Goal: Information Seeking & Learning: Learn about a topic

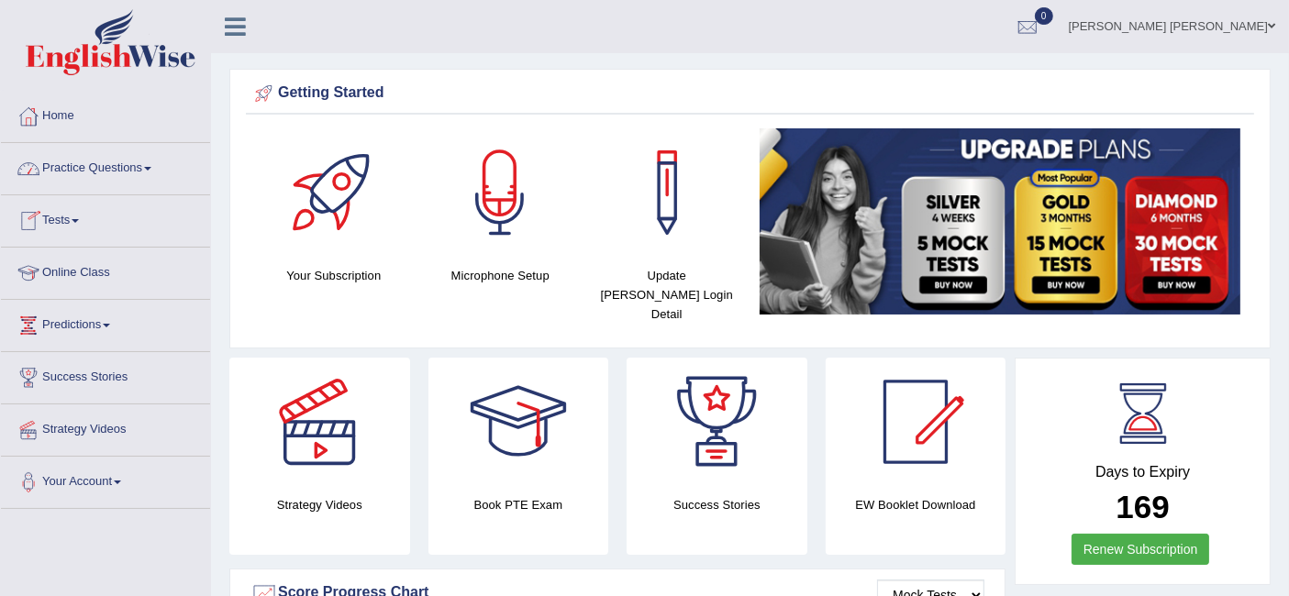
drag, startPoint x: 0, startPoint y: 0, endPoint x: 115, endPoint y: 169, distance: 204.1
click at [115, 169] on link "Practice Questions" at bounding box center [105, 166] width 209 height 46
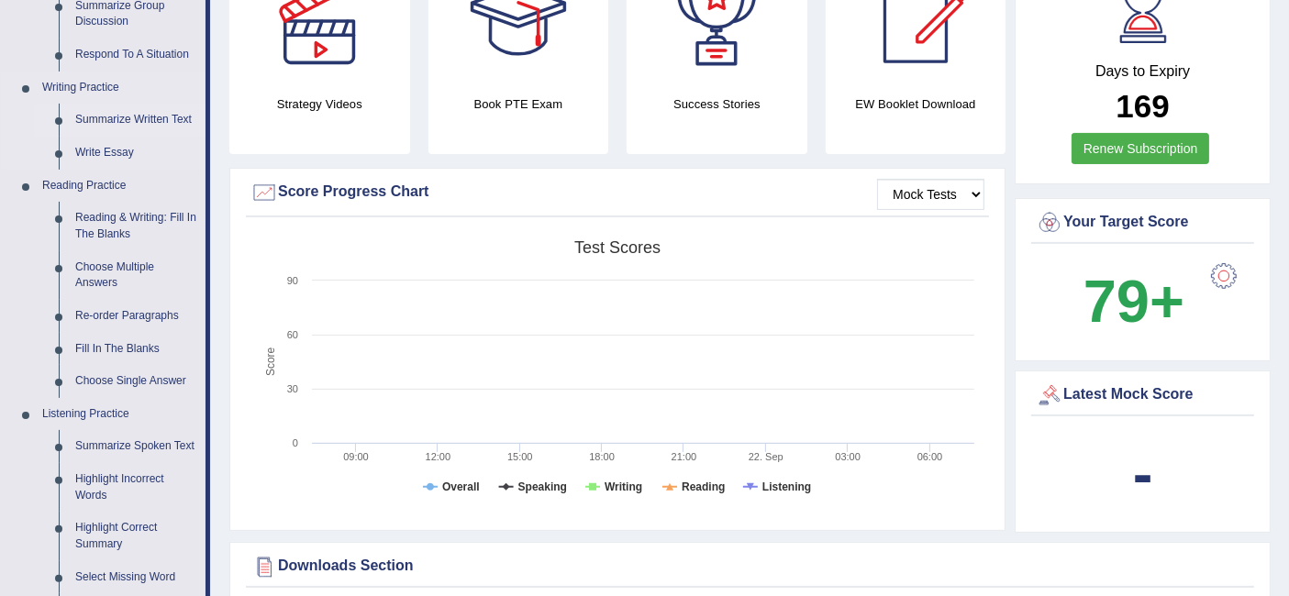
scroll to position [407, 0]
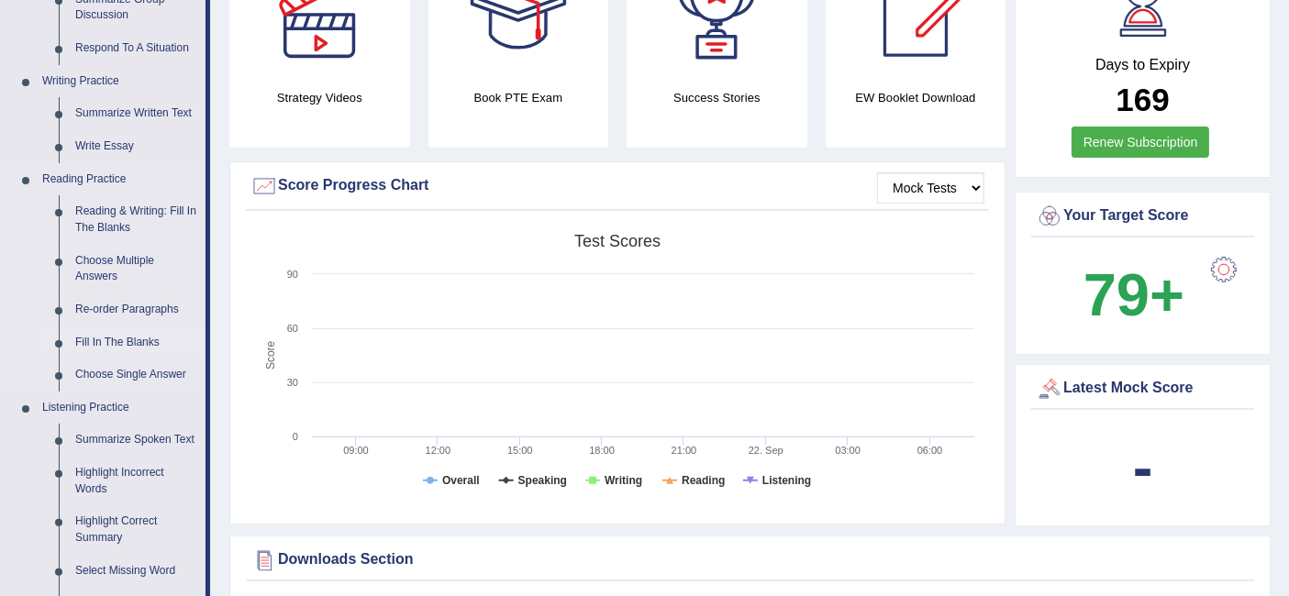
click at [133, 336] on link "Fill In The Blanks" at bounding box center [136, 343] width 139 height 33
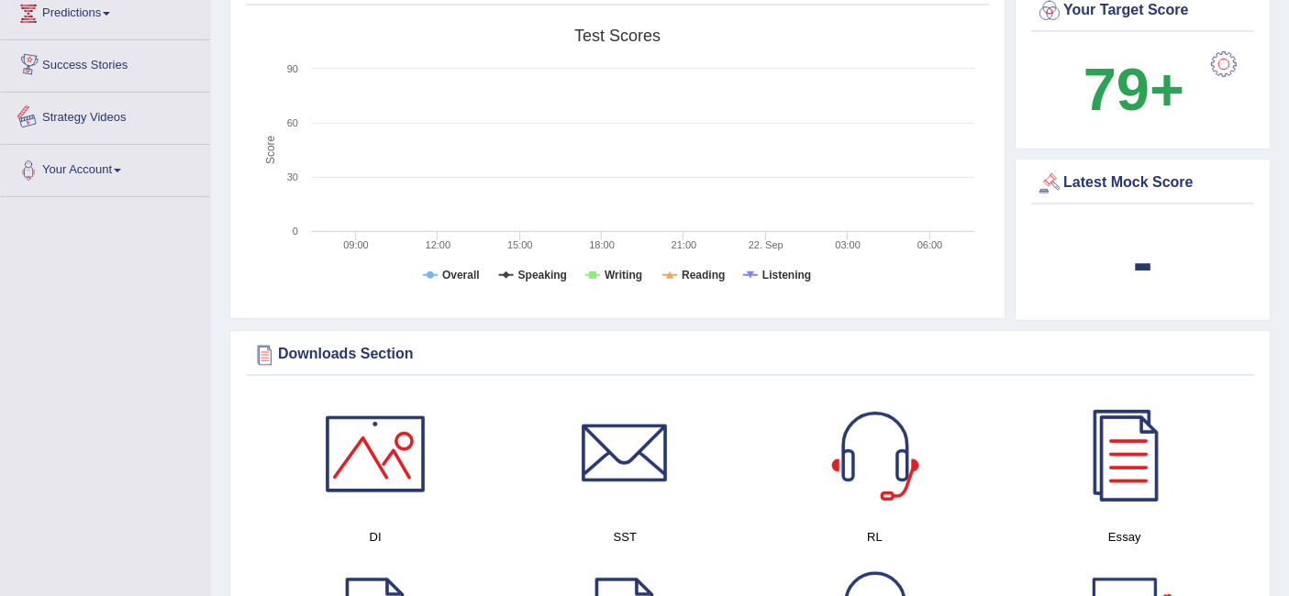
scroll to position [731, 0]
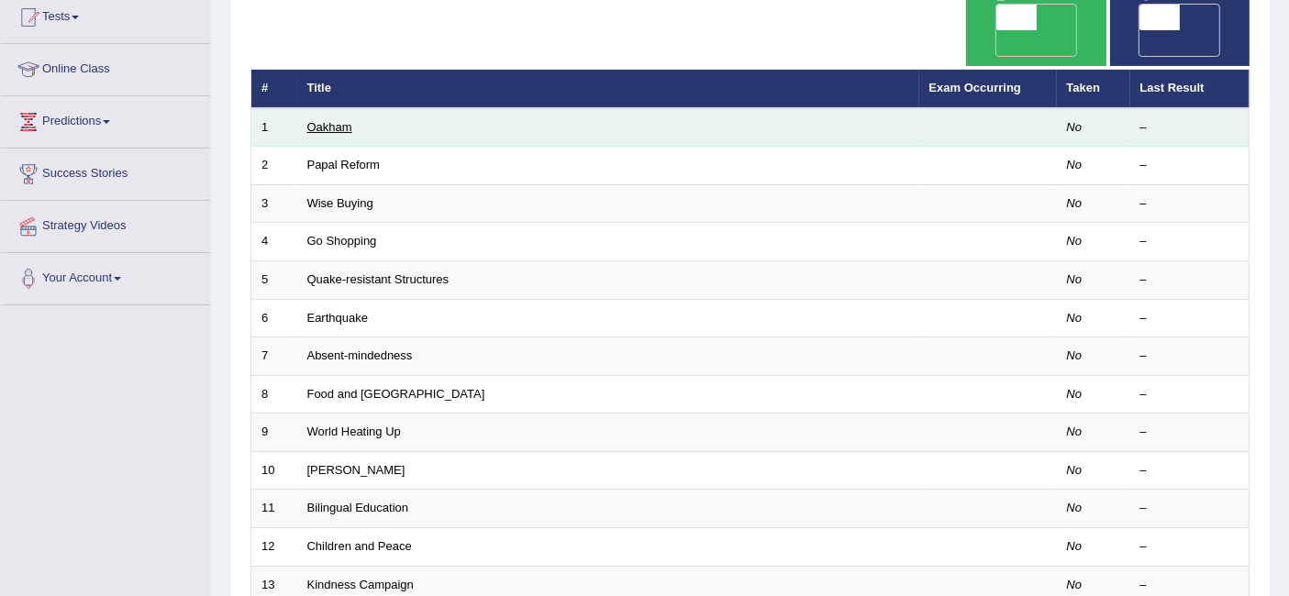
click at [322, 120] on link "Oakham" at bounding box center [329, 127] width 45 height 14
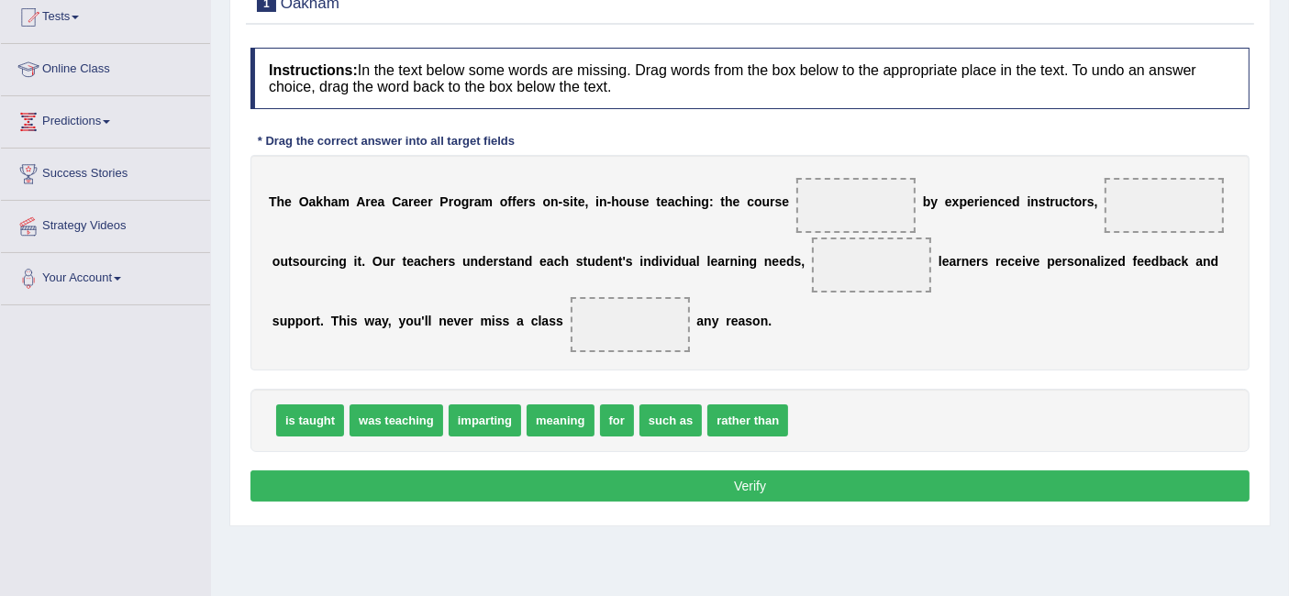
scroll to position [305, 0]
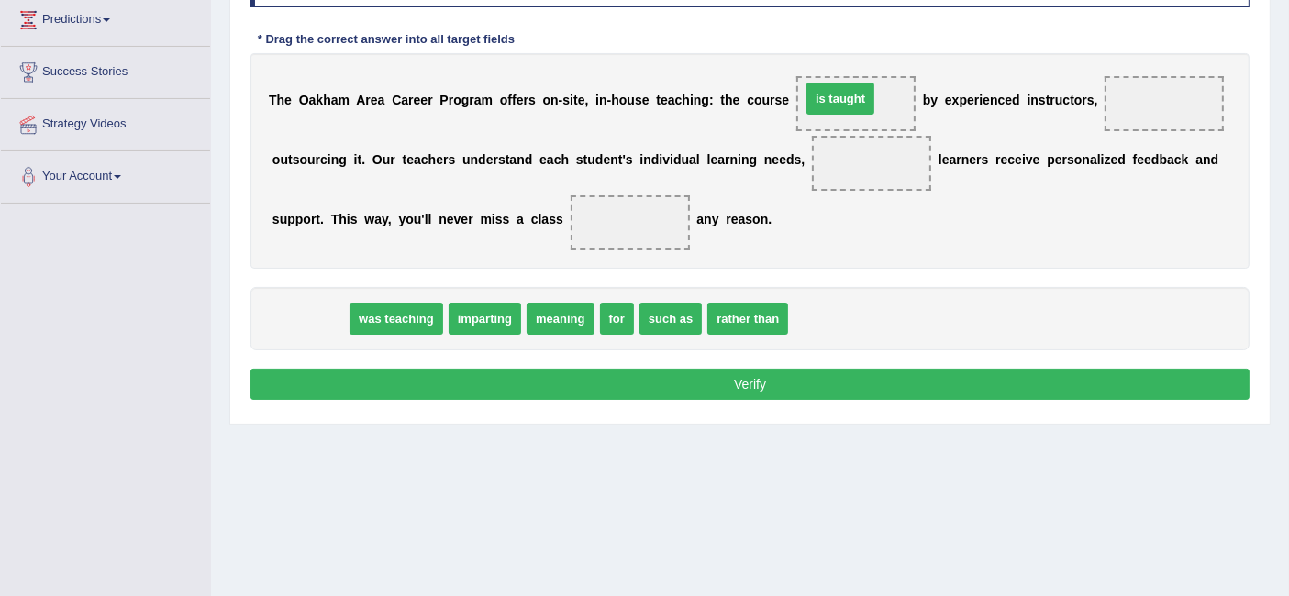
drag, startPoint x: 296, startPoint y: 323, endPoint x: 839, endPoint y: 101, distance: 585.9
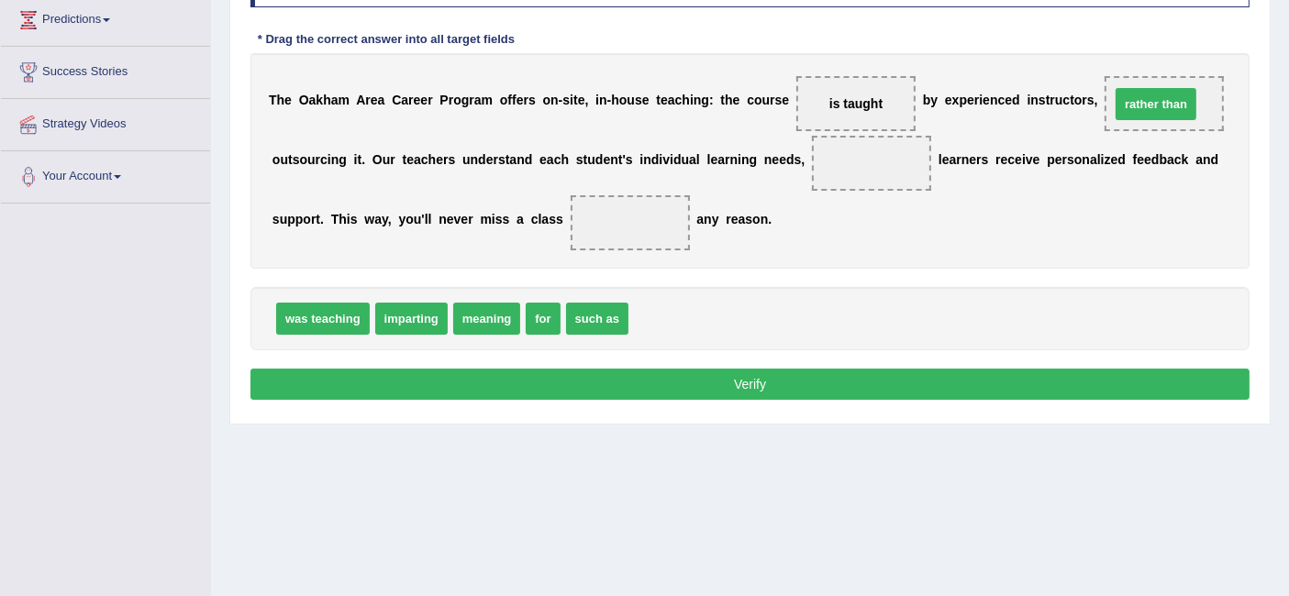
drag, startPoint x: 713, startPoint y: 313, endPoint x: 1177, endPoint y: 103, distance: 509.5
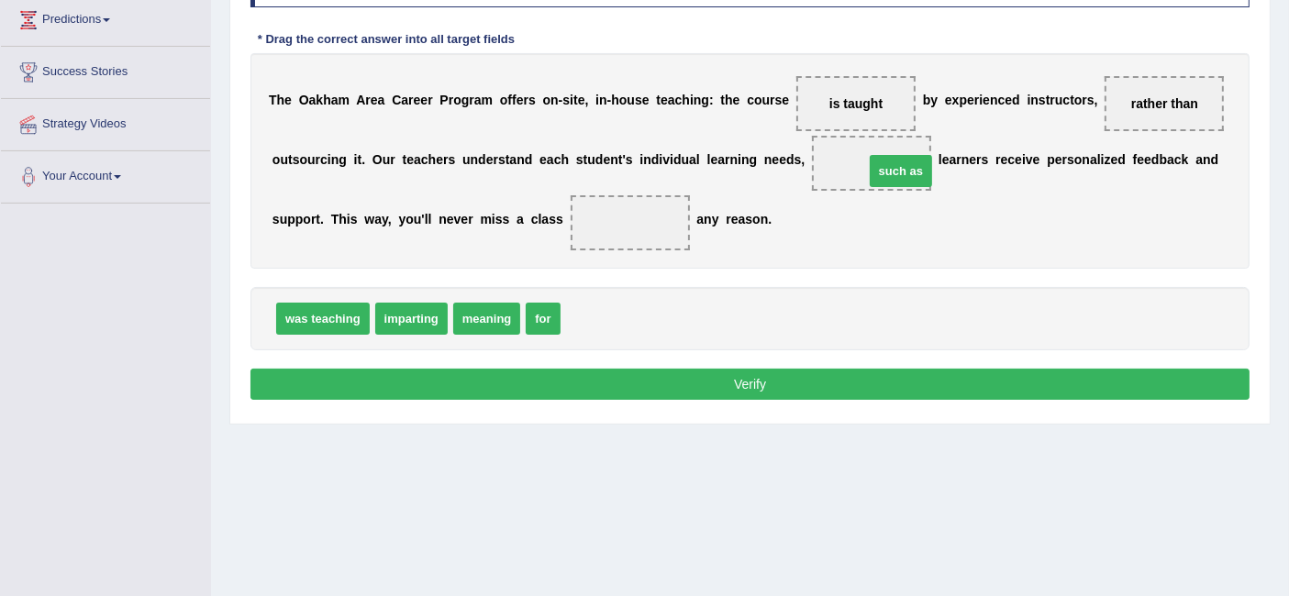
drag, startPoint x: 597, startPoint y: 309, endPoint x: 890, endPoint y: 160, distance: 328.6
drag, startPoint x: 545, startPoint y: 311, endPoint x: 613, endPoint y: 224, distance: 110.5
click at [760, 379] on button "Verify" at bounding box center [749, 384] width 999 height 31
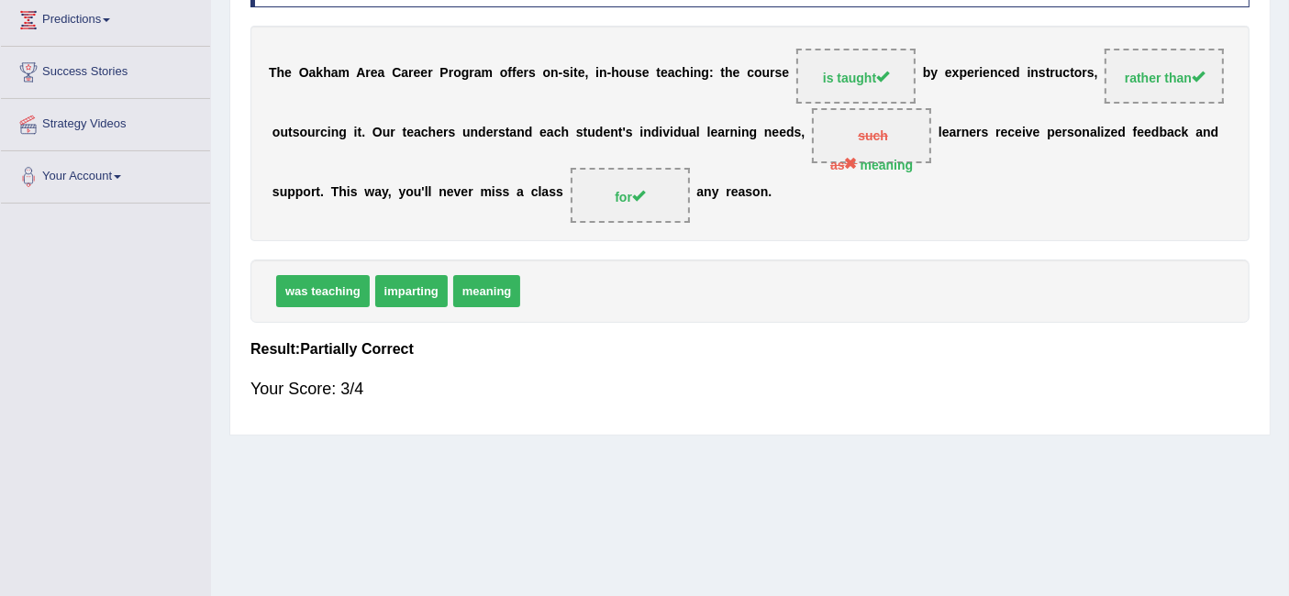
scroll to position [102, 0]
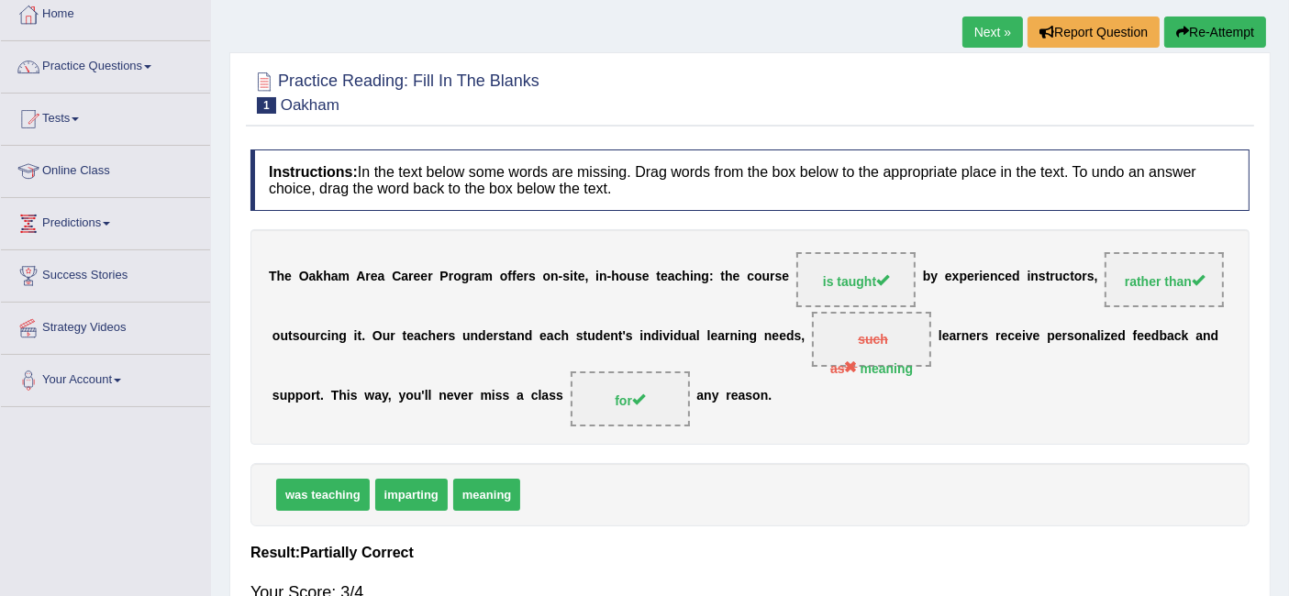
click at [1005, 28] on link "Next »" at bounding box center [992, 32] width 61 height 31
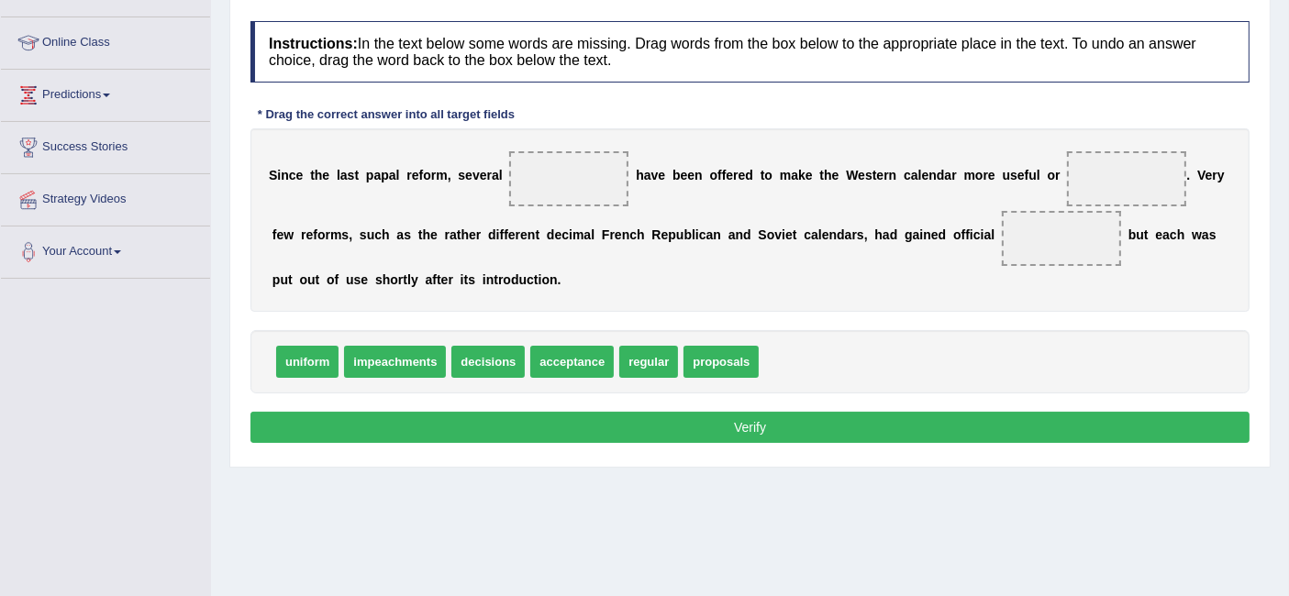
scroll to position [204, 0]
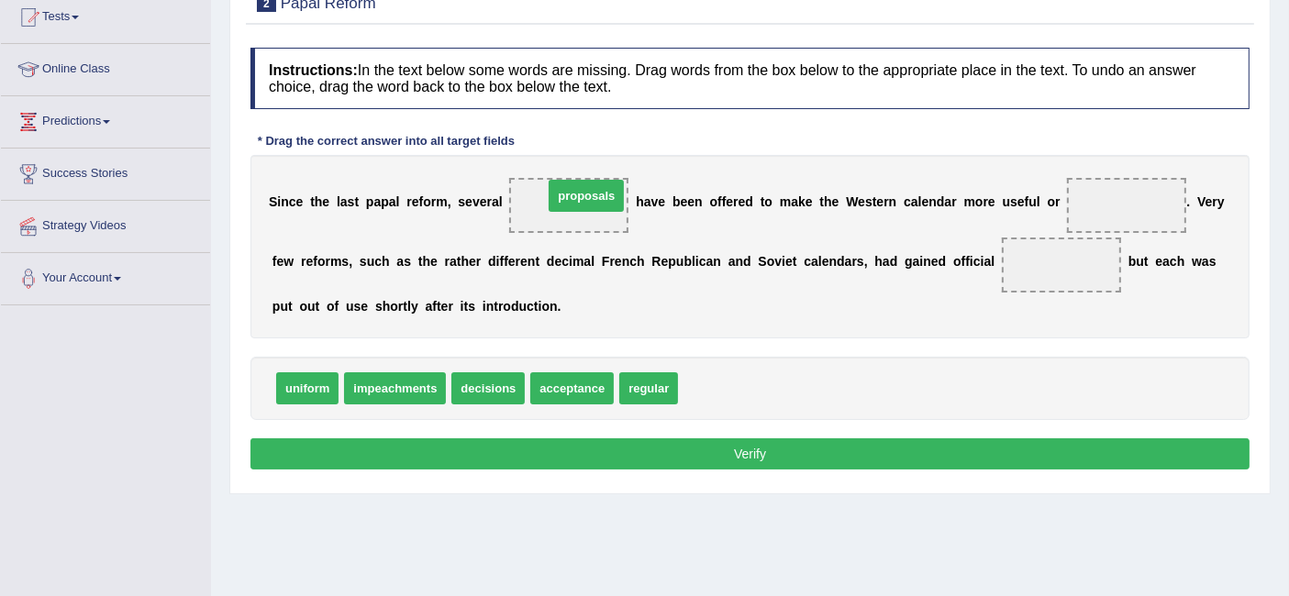
drag, startPoint x: 729, startPoint y: 392, endPoint x: 594, endPoint y: 199, distance: 235.2
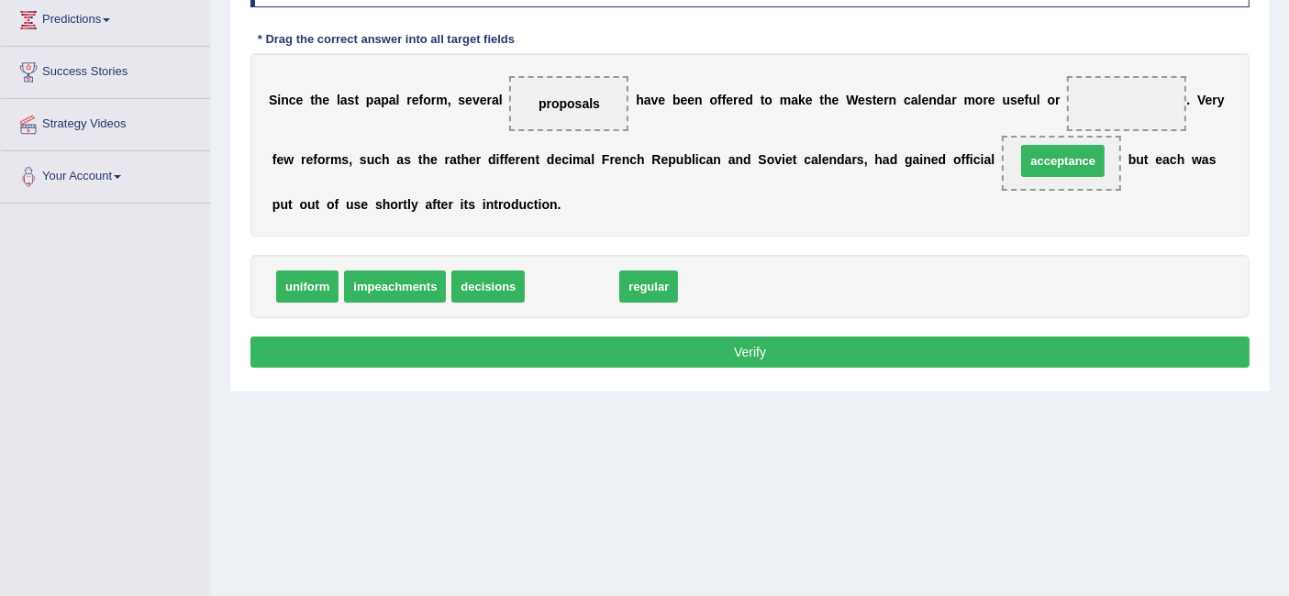
drag, startPoint x: 590, startPoint y: 279, endPoint x: 1081, endPoint y: 153, distance: 506.6
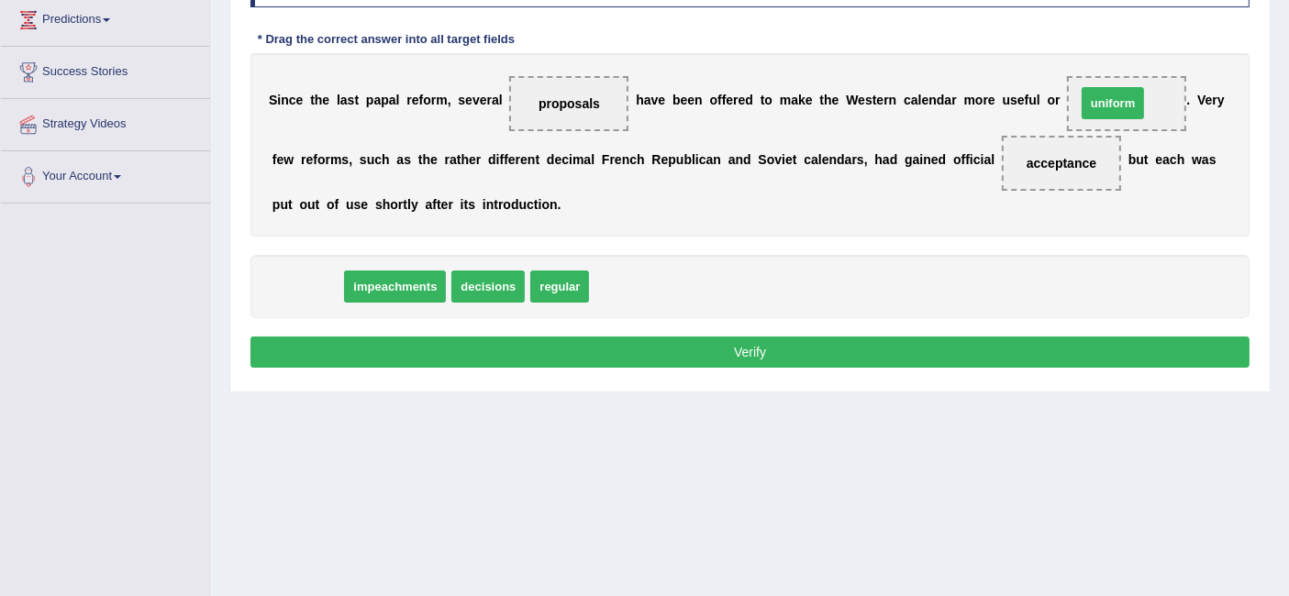
drag, startPoint x: 316, startPoint y: 280, endPoint x: 1121, endPoint y: 96, distance: 826.1
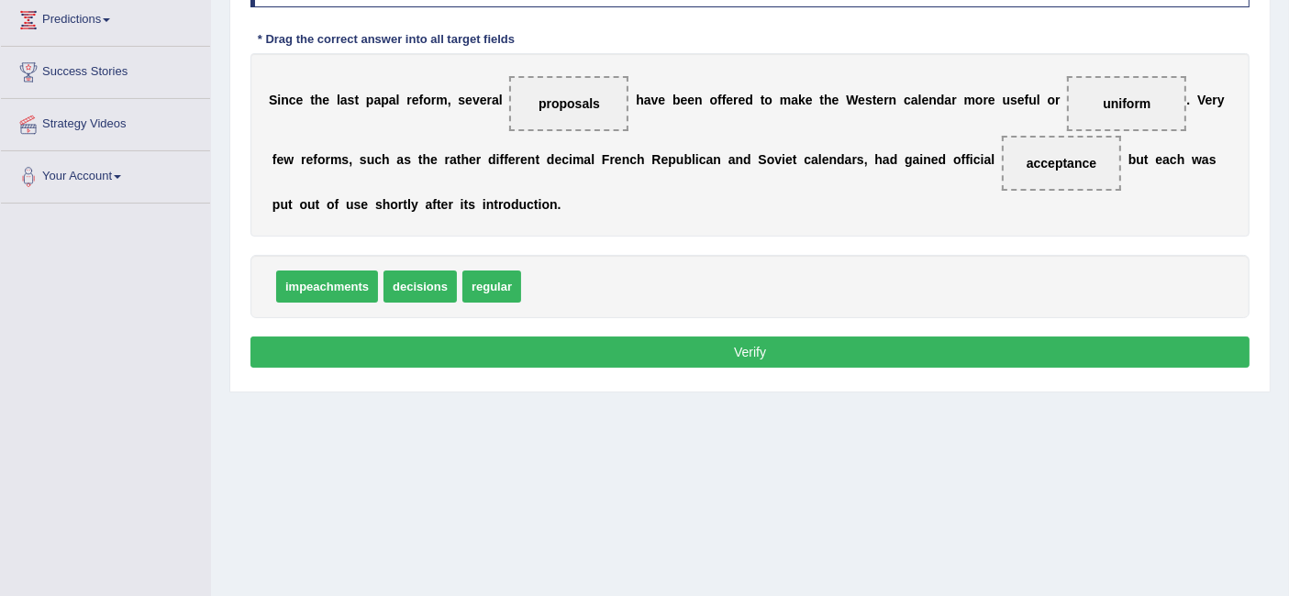
click at [777, 342] on button "Verify" at bounding box center [749, 352] width 999 height 31
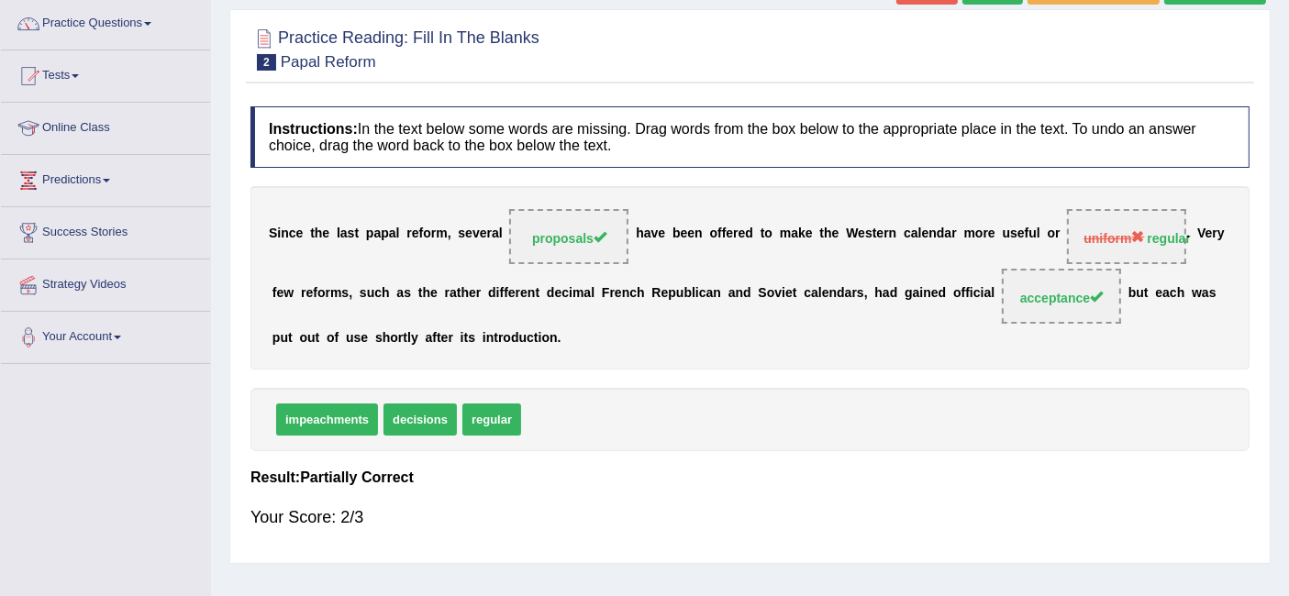
scroll to position [102, 0]
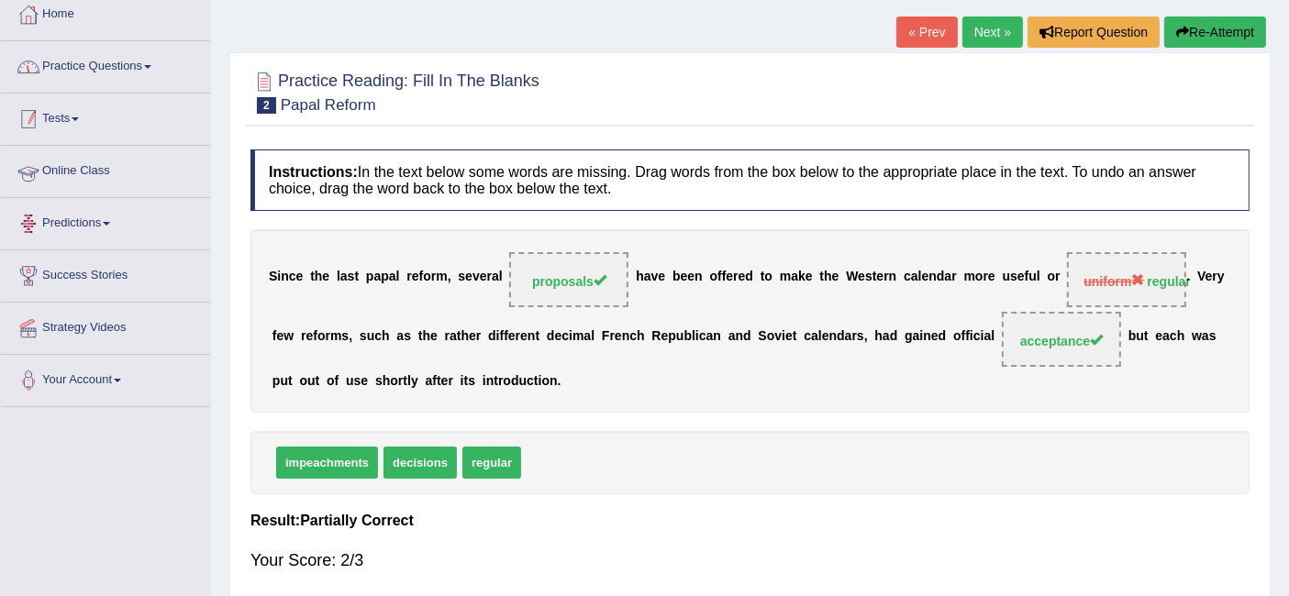
click at [114, 67] on link "Practice Questions" at bounding box center [105, 64] width 209 height 46
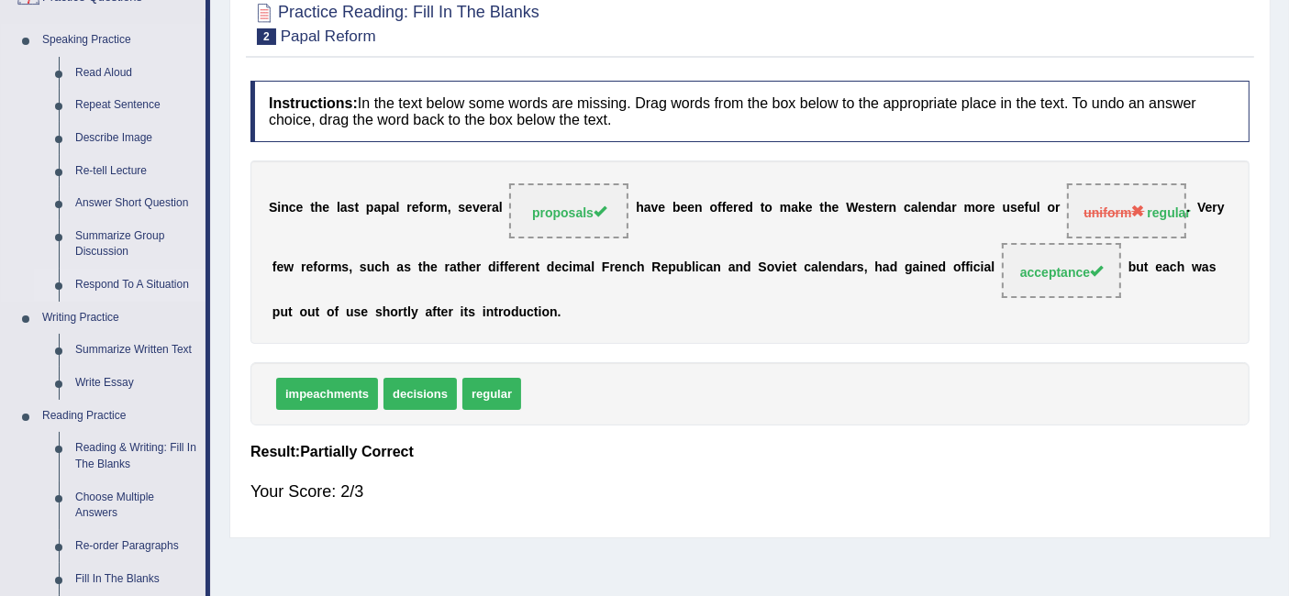
scroll to position [407, 0]
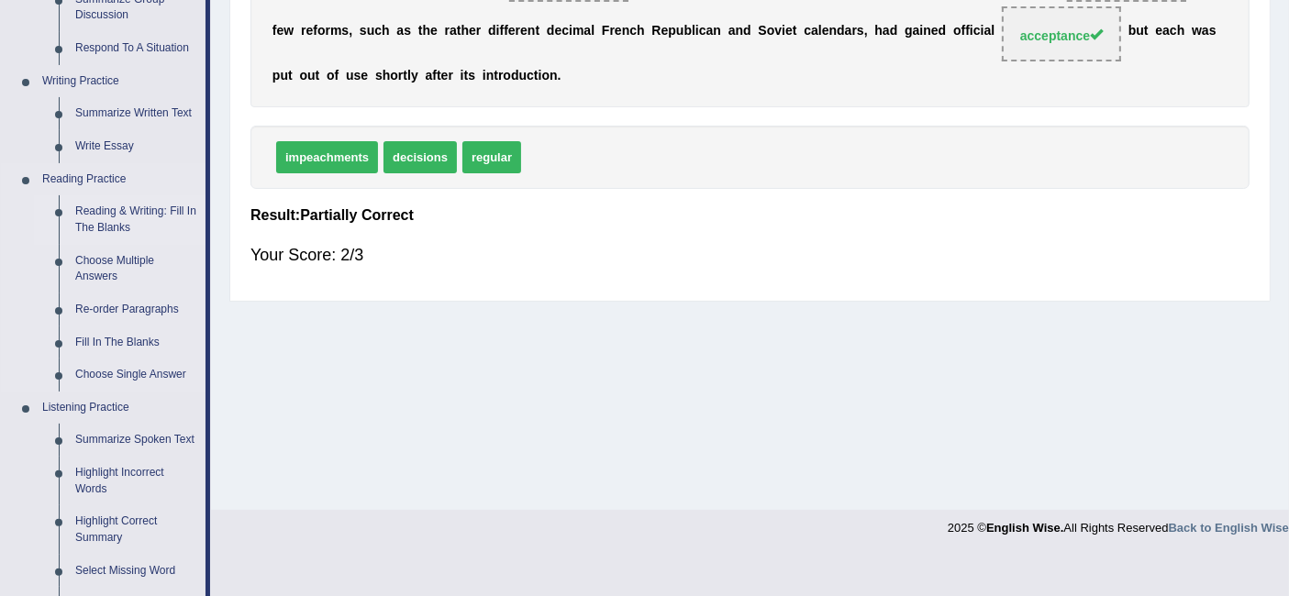
click at [128, 208] on link "Reading & Writing: Fill In The Blanks" at bounding box center [136, 219] width 139 height 49
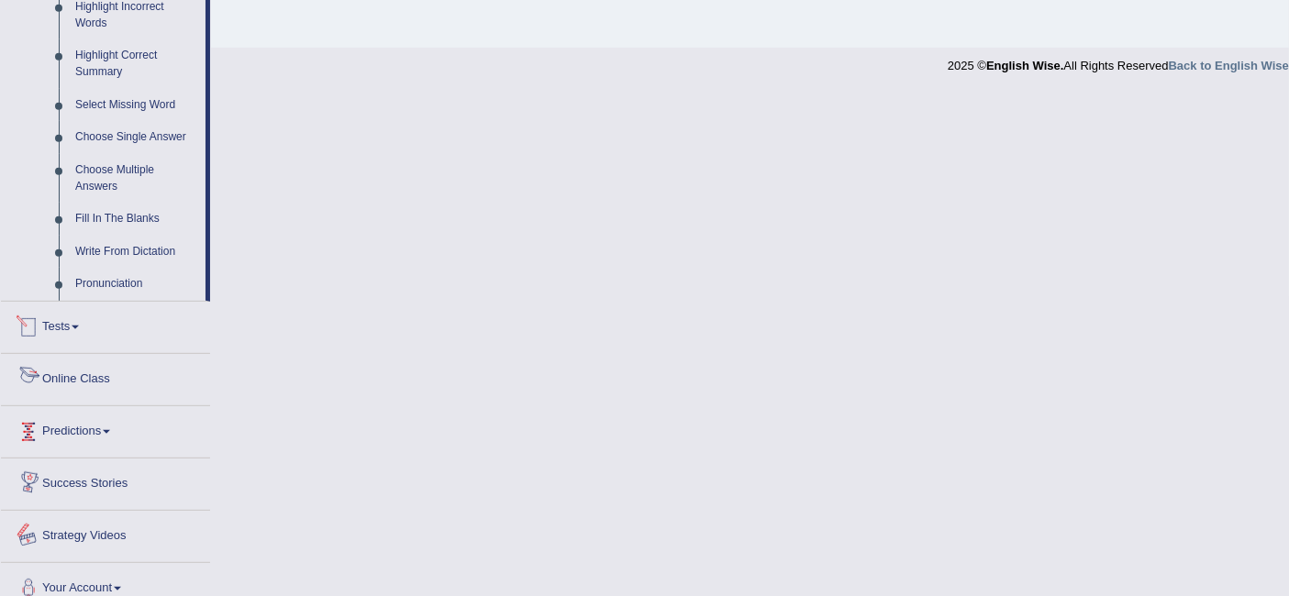
scroll to position [785, 0]
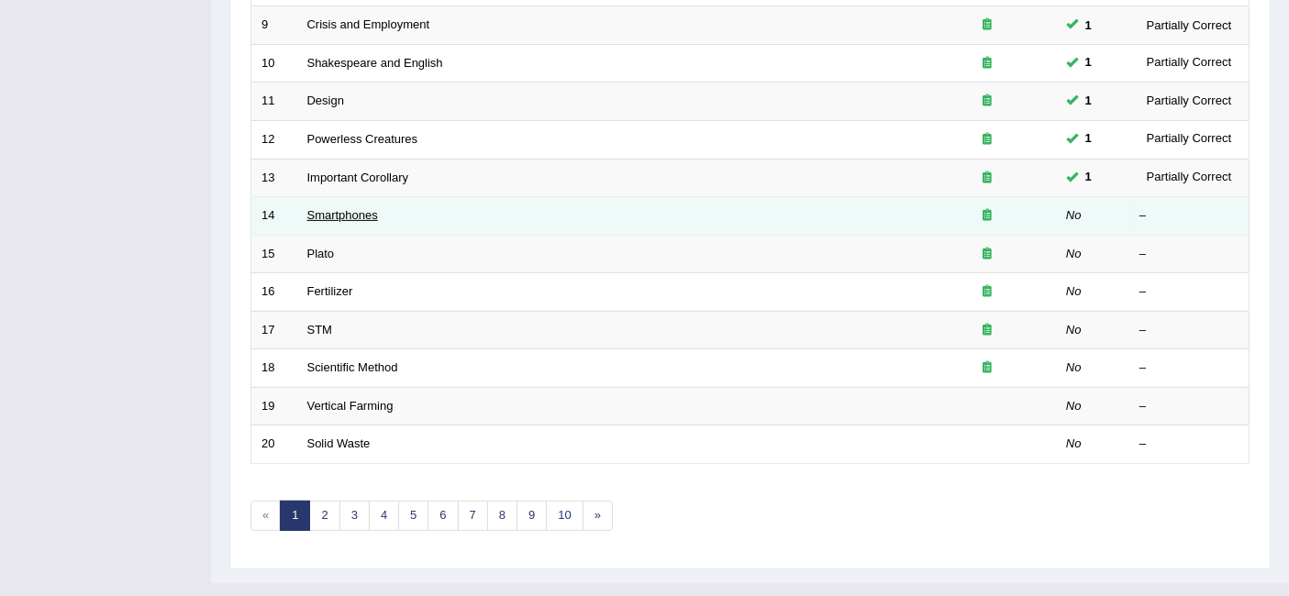
click at [343, 208] on link "Smartphones" at bounding box center [342, 215] width 71 height 14
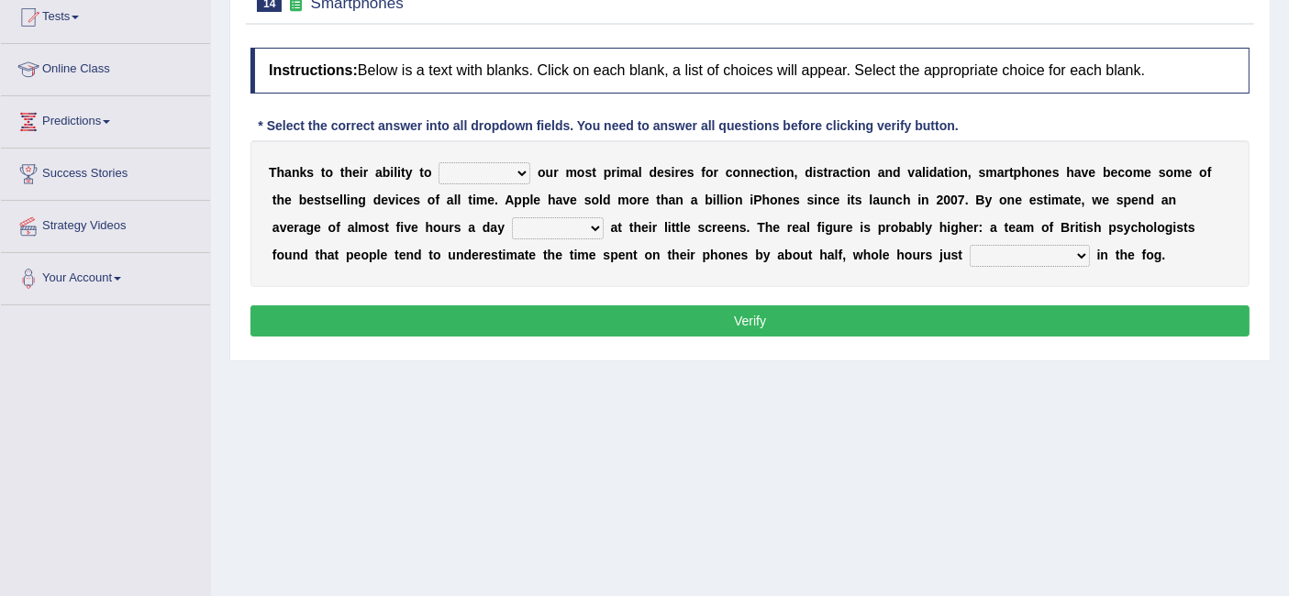
scroll to position [305, 0]
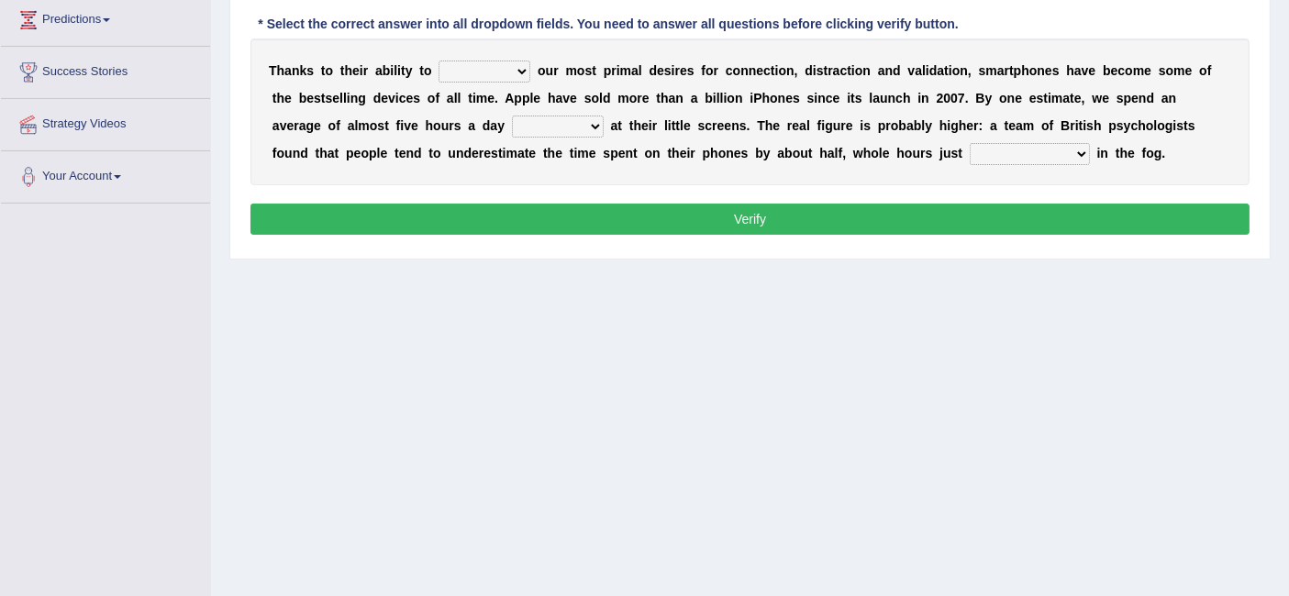
click at [469, 71] on select "hijack describe sharpen conserve" at bounding box center [485, 72] width 92 height 22
select select "describe"
click at [439, 61] on select "hijack describe sharpen conserve" at bounding box center [485, 72] width 92 height 22
click at [502, 69] on select "hijack describe sharpen conserve" at bounding box center [485, 72] width 92 height 22
click at [564, 78] on div "T [PERSON_NAME] t o t h e i r a b i l i t y t o hijack describe [PERSON_NAME] c…" at bounding box center [749, 112] width 999 height 147
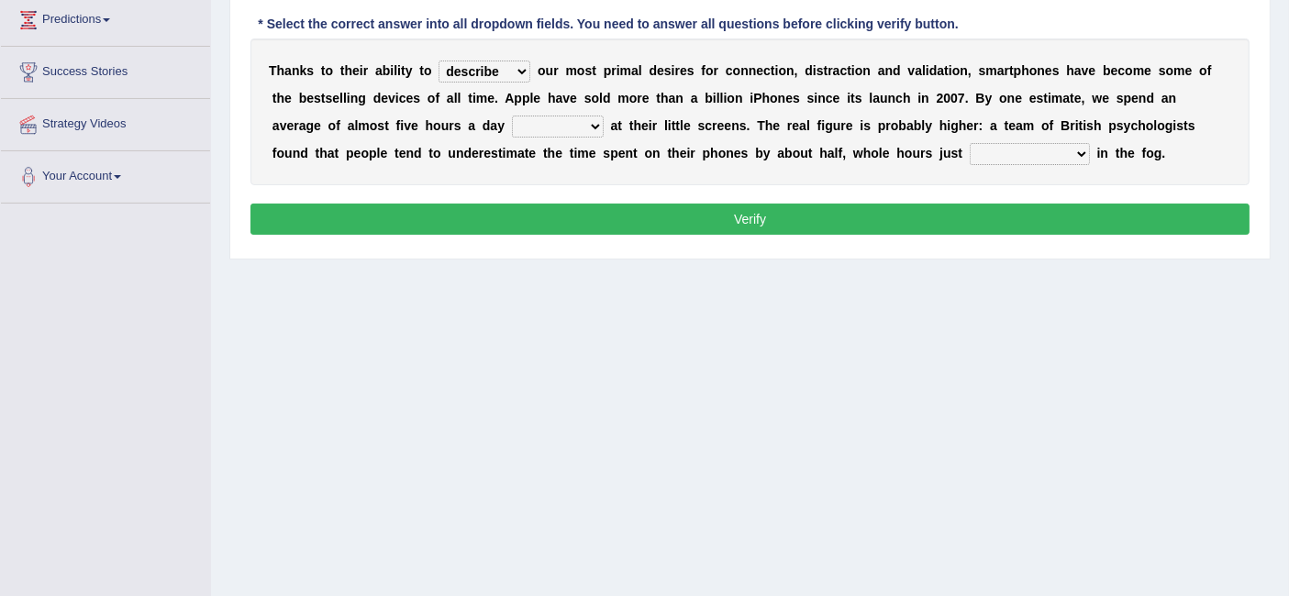
click at [512, 127] on select "watching waggling snoring staring" at bounding box center [558, 127] width 92 height 22
select select "staring"
click at [512, 116] on select "watching waggling snoring staring" at bounding box center [558, 127] width 92 height 22
click at [970, 150] on select "has evaporated evaporating evaporate evaporates" at bounding box center [1030, 154] width 120 height 22
select select "has evaporated"
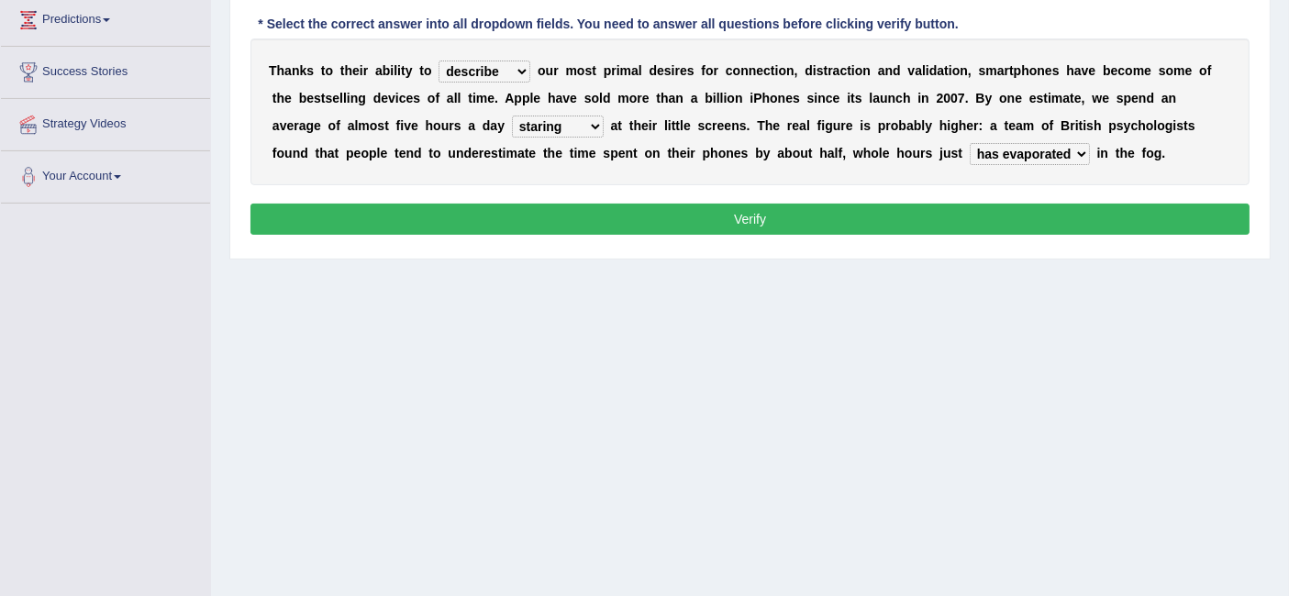
click at [970, 143] on select "has evaporated evaporating evaporate evaporates" at bounding box center [1030, 154] width 120 height 22
click at [611, 217] on button "Verify" at bounding box center [749, 219] width 999 height 31
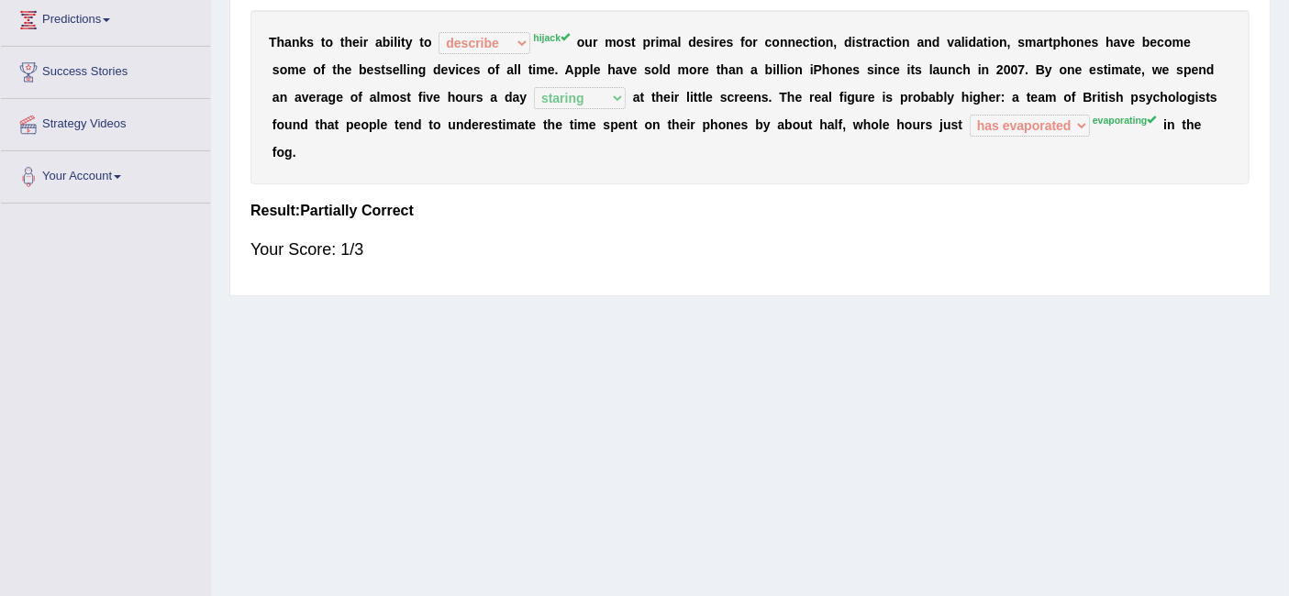
scroll to position [204, 0]
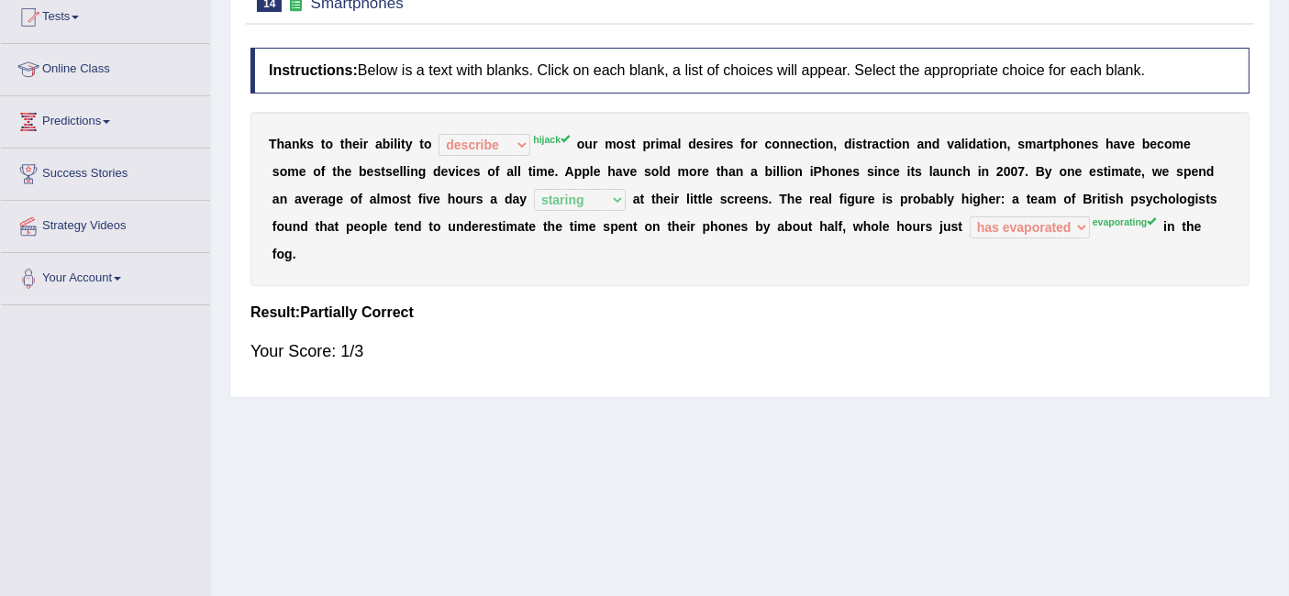
click at [620, 231] on div "T [PERSON_NAME] t o t h e i r a b i l i t y t o hijack describe [PERSON_NAME] c…" at bounding box center [749, 199] width 999 height 174
